Goal: Task Accomplishment & Management: Manage account settings

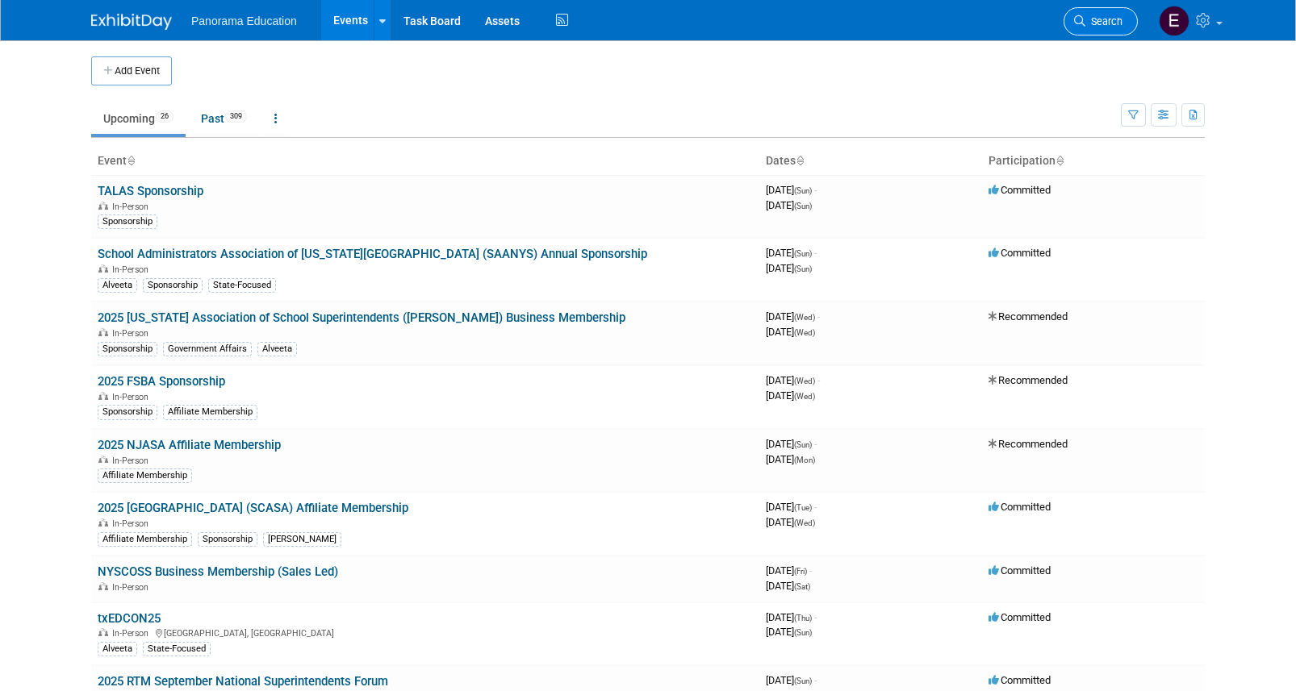
click at [1087, 19] on span "Search" at bounding box center [1103, 21] width 37 height 12
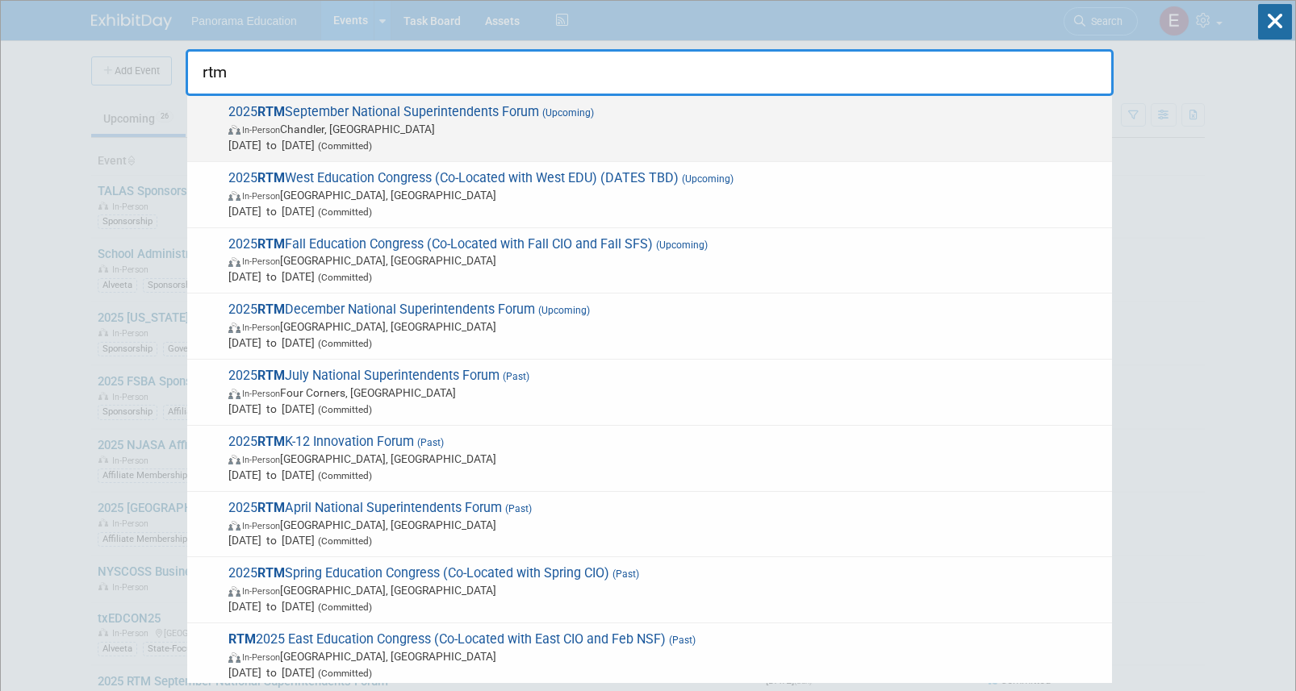
type input "rtm"
click at [372, 141] on span "(Committed)" at bounding box center [343, 145] width 57 height 11
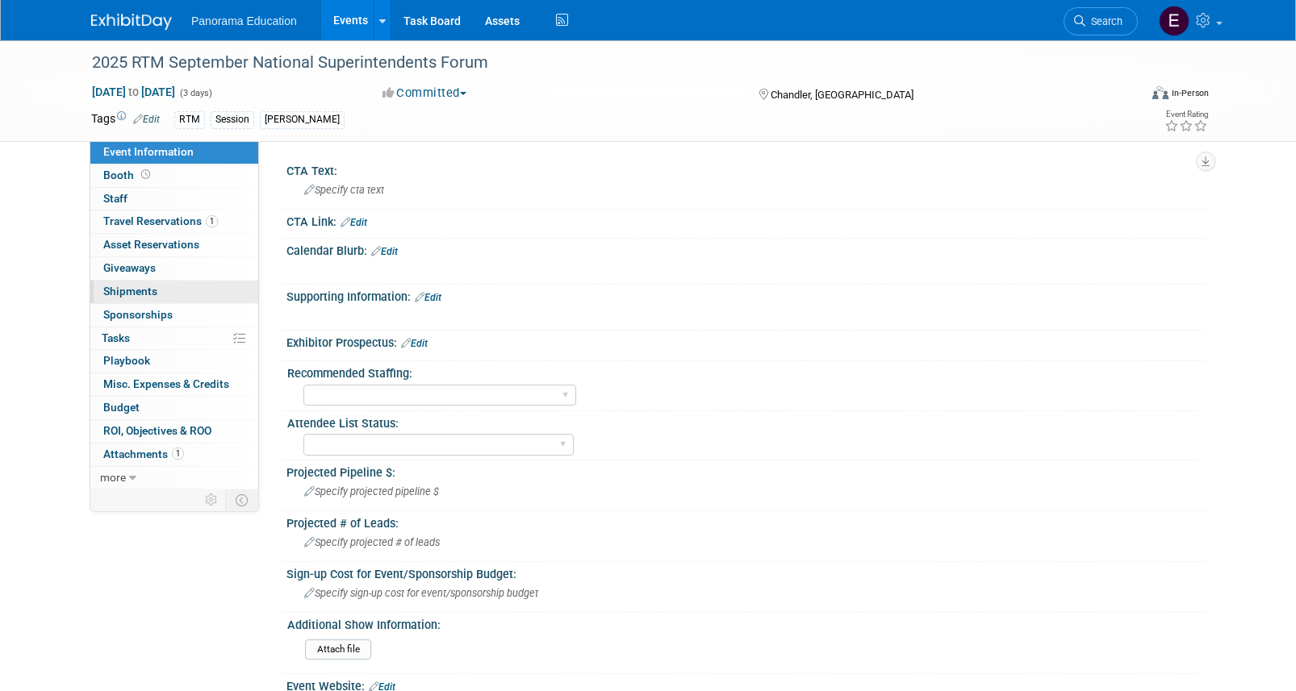
click at [168, 291] on link "0 Shipments 0" at bounding box center [174, 292] width 168 height 23
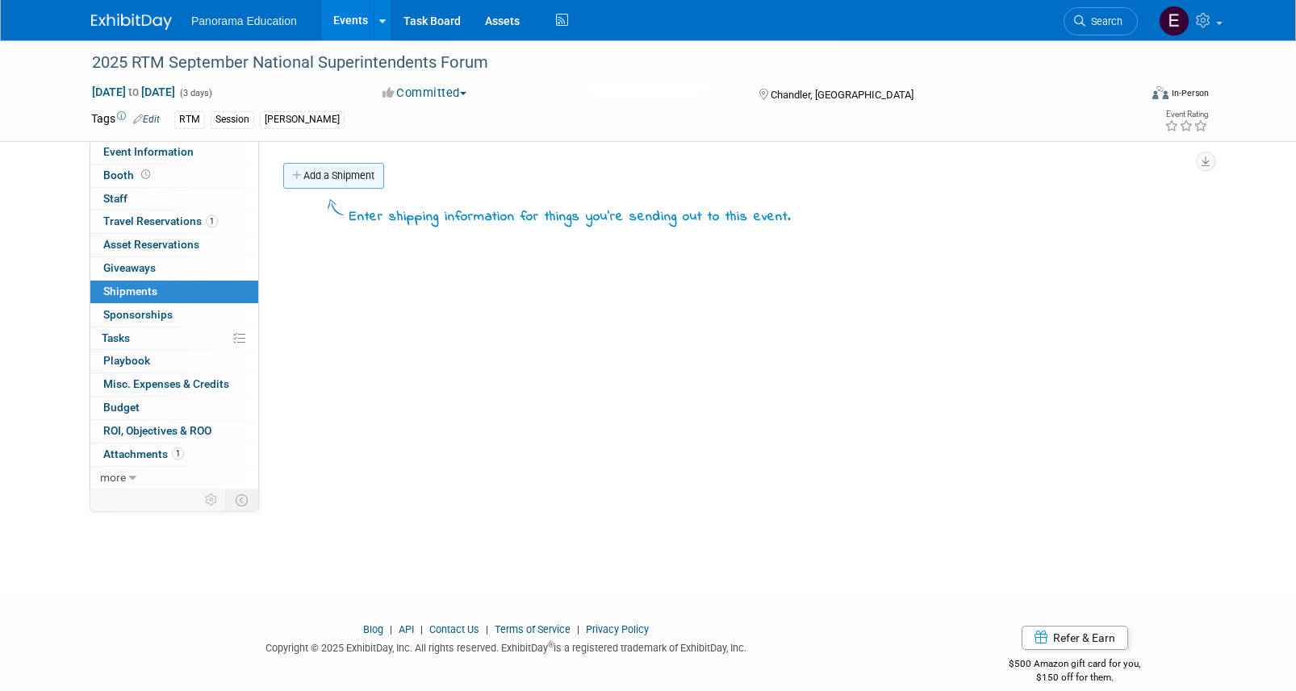
click at [303, 188] on link "Add a Shipment" at bounding box center [333, 176] width 101 height 26
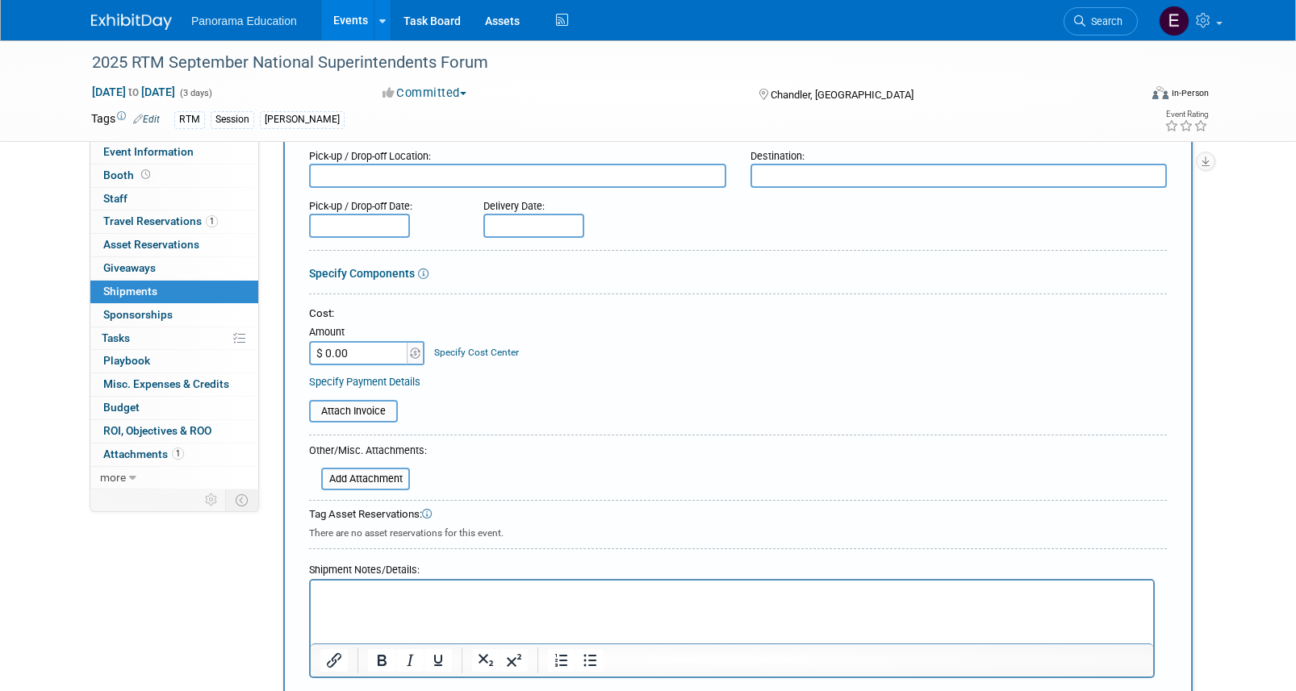
scroll to position [167, 0]
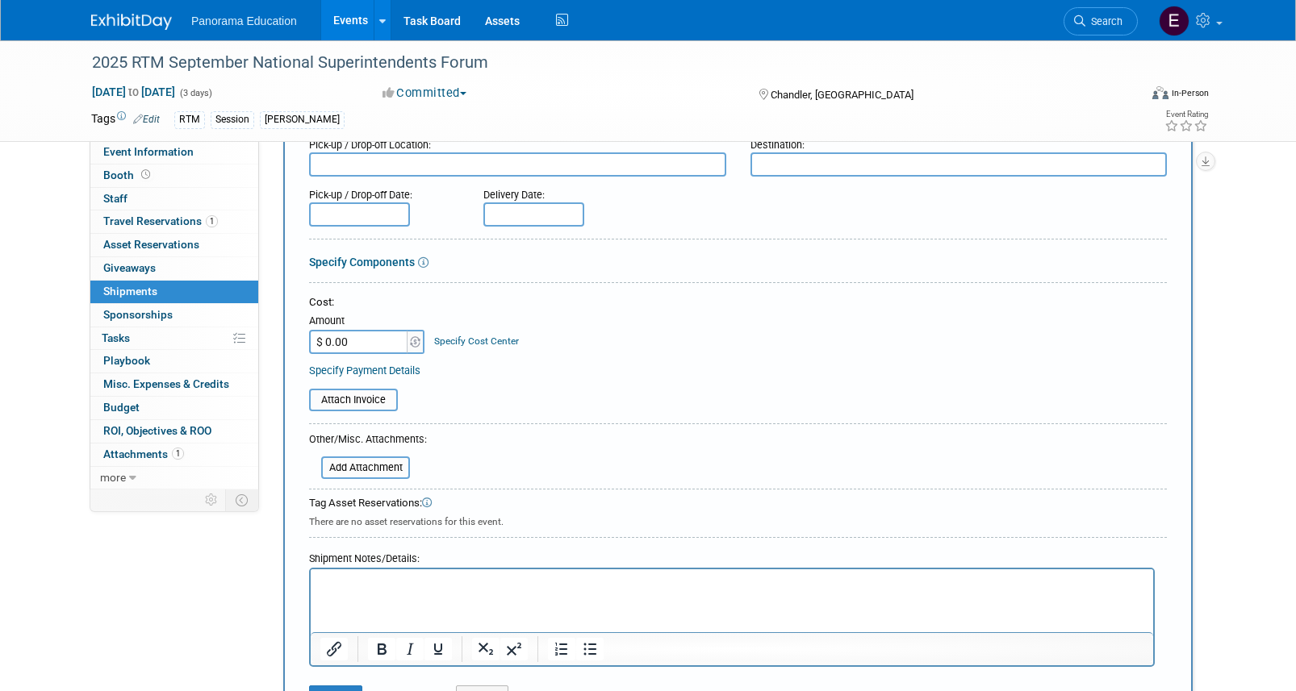
type input "Collateral"
click at [359, 333] on input "$ 0.00" at bounding box center [359, 342] width 101 height 24
paste input "110.15"
type input "$ 110.15"
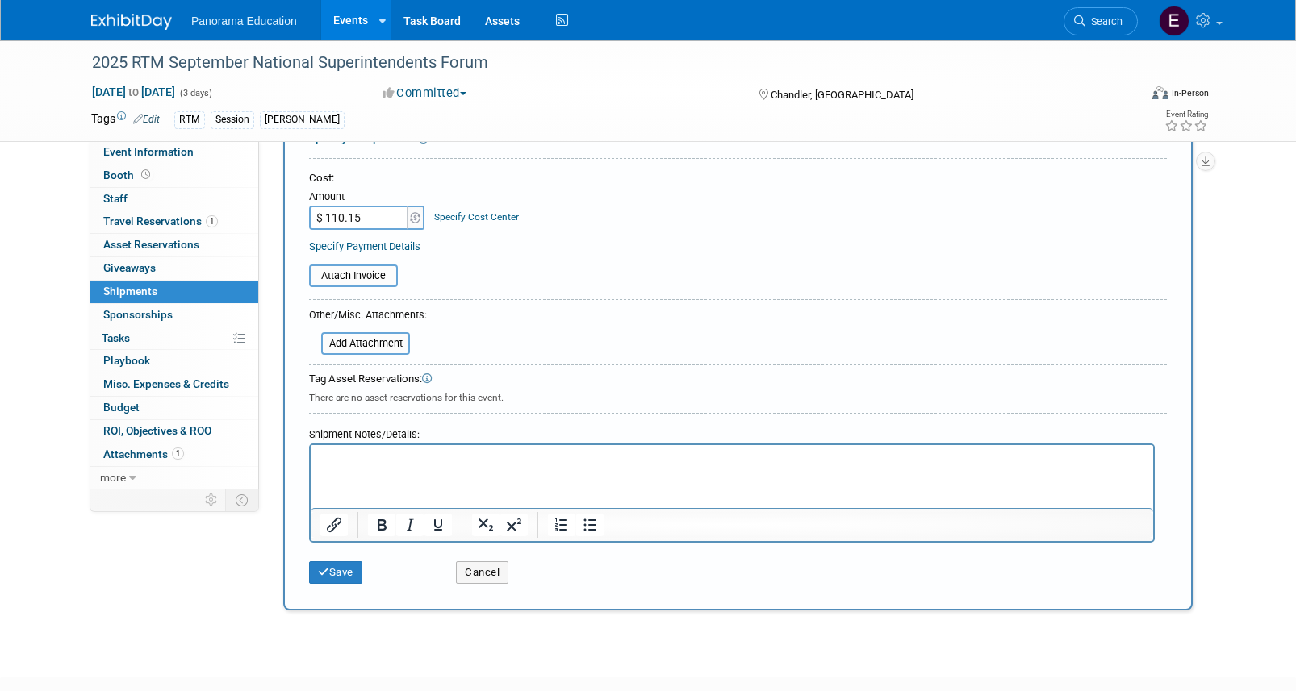
scroll to position [390, 0]
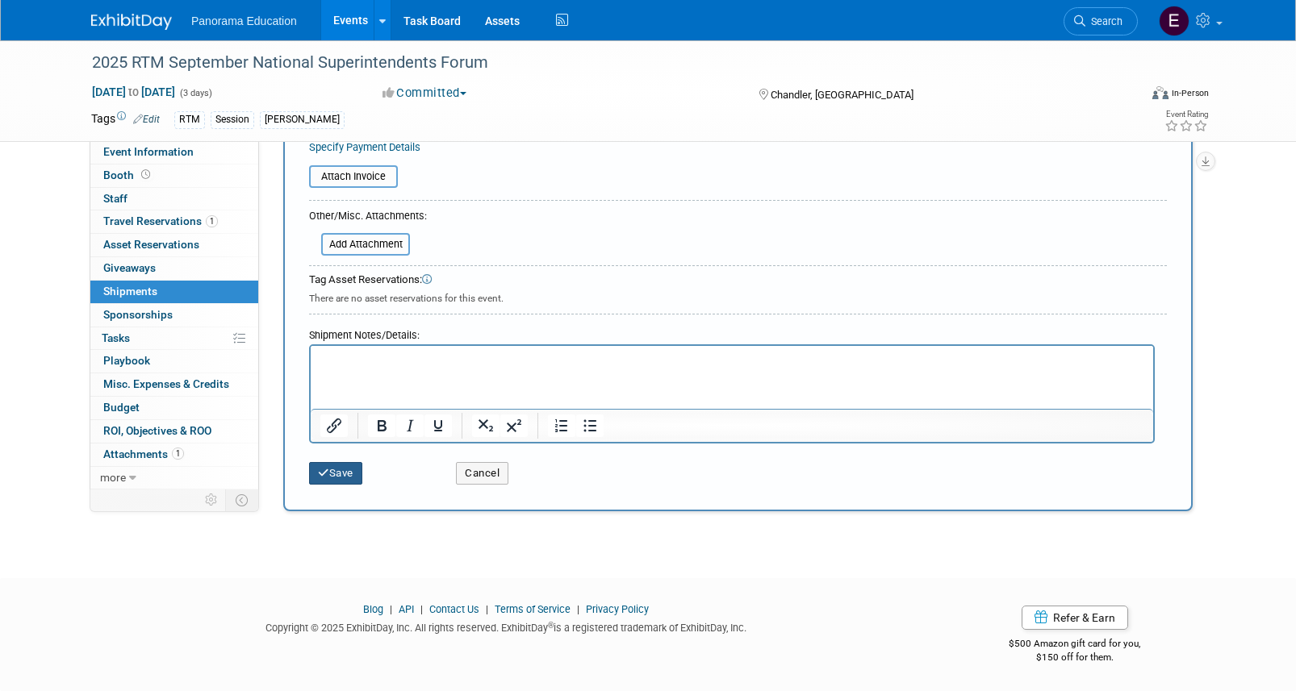
click at [339, 474] on button "Save" at bounding box center [335, 473] width 53 height 23
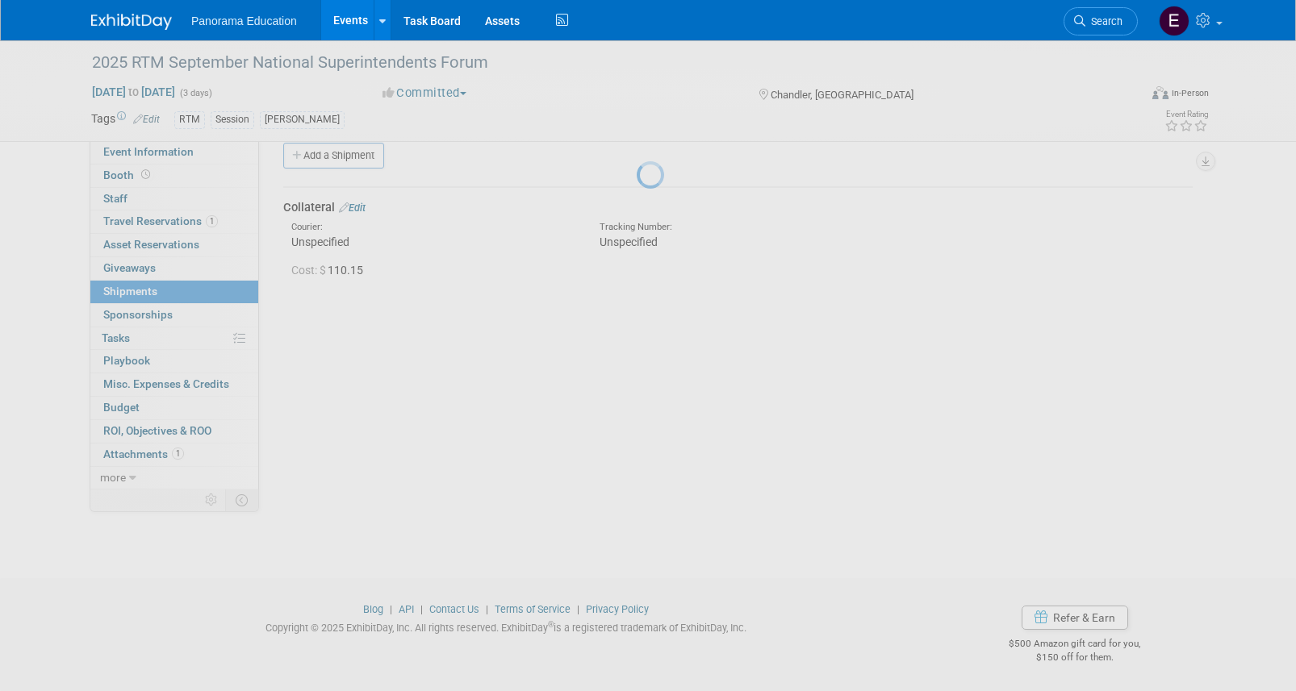
scroll to position [20, 0]
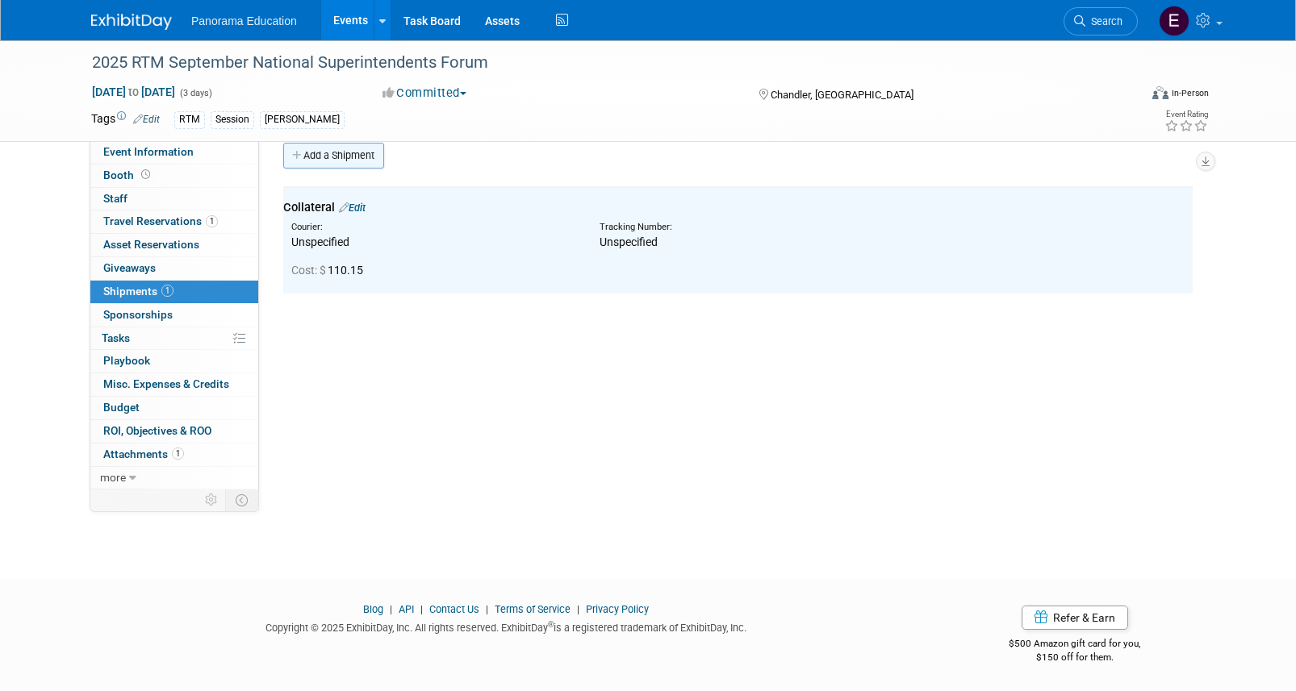
click at [344, 160] on link "Add a Shipment" at bounding box center [333, 156] width 101 height 26
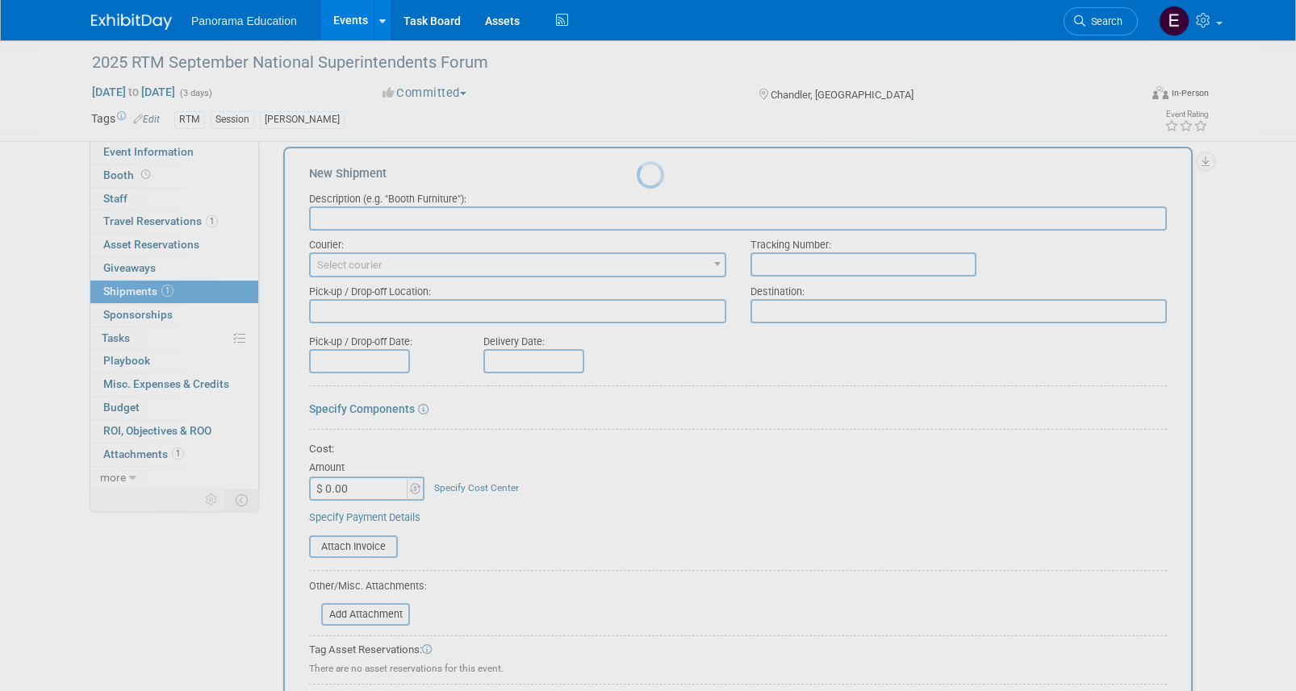
scroll to position [0, 0]
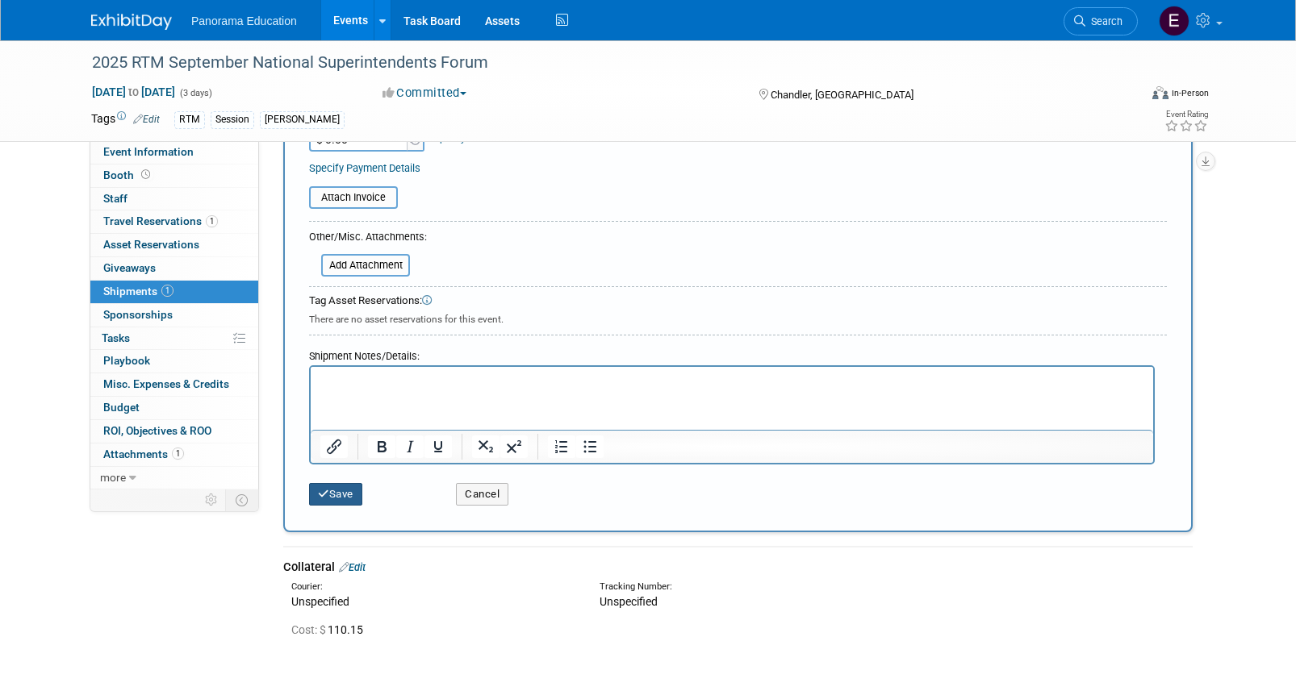
type input "Booth"
click at [351, 491] on button "Save" at bounding box center [335, 494] width 53 height 23
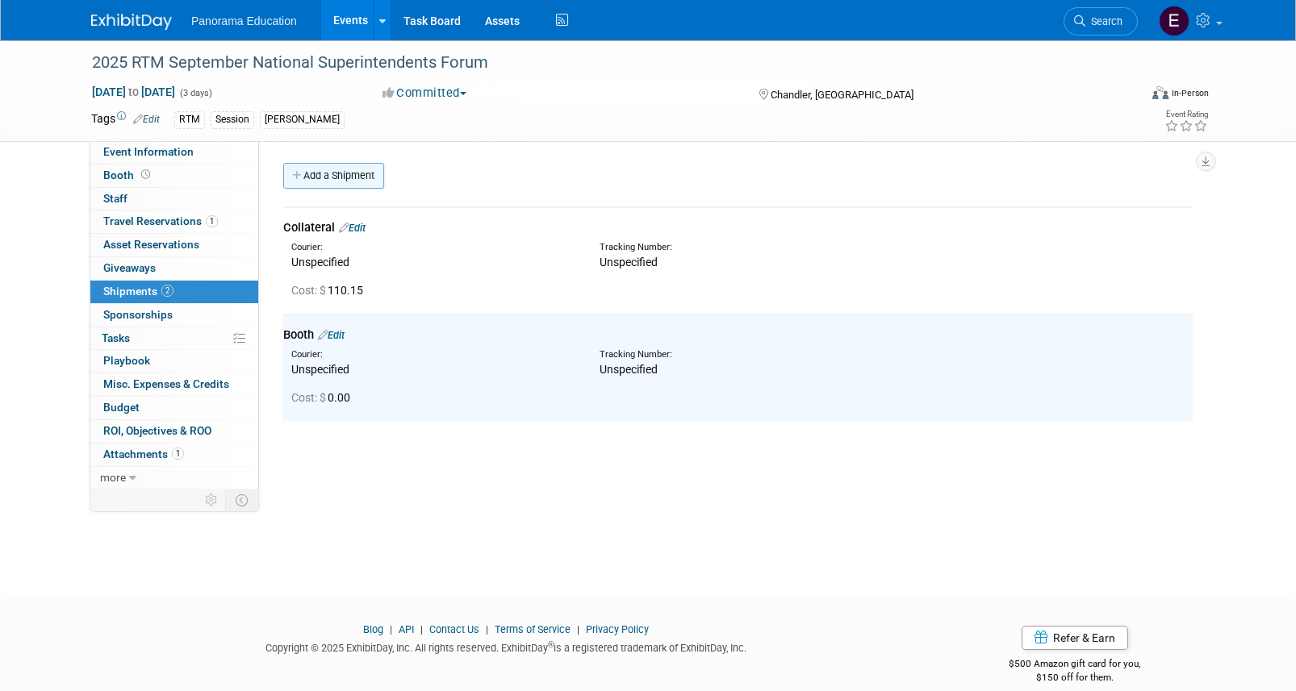
click at [370, 179] on link "Add a Shipment" at bounding box center [333, 176] width 101 height 26
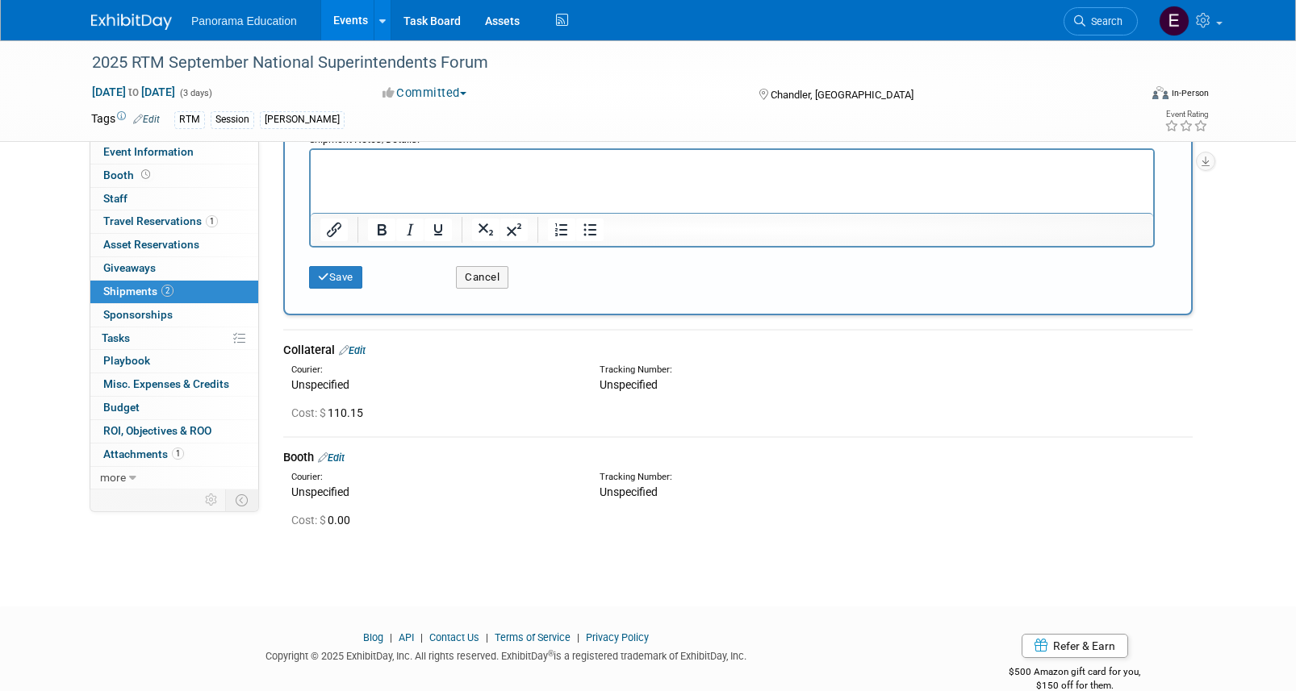
scroll to position [602, 0]
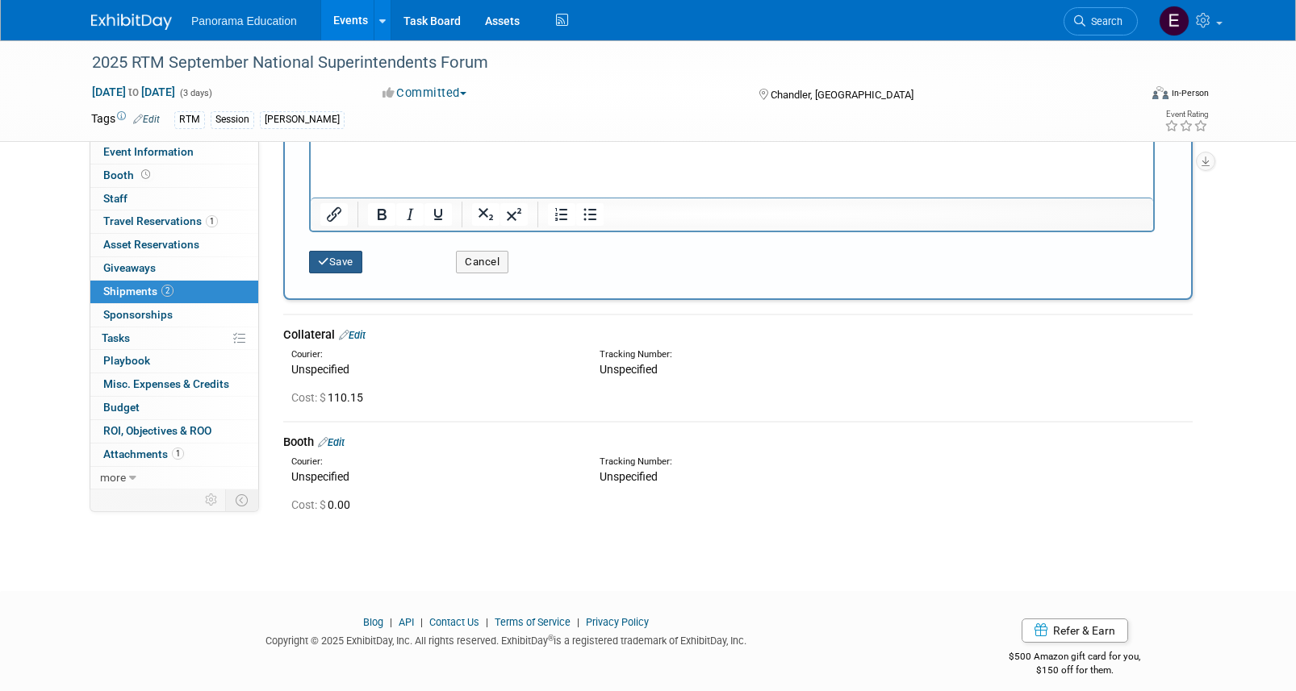
type input "Swag"
click at [344, 269] on button "Save" at bounding box center [335, 262] width 53 height 23
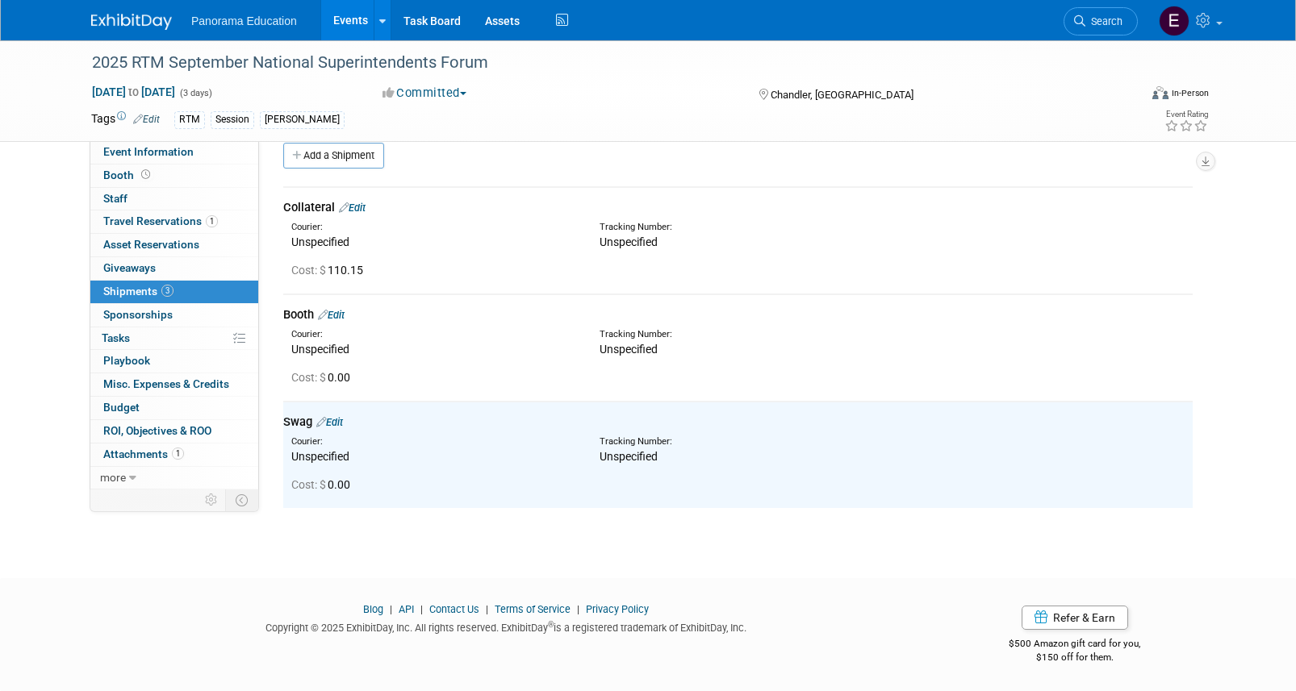
scroll to position [0, 0]
